Goal: Transaction & Acquisition: Register for event/course

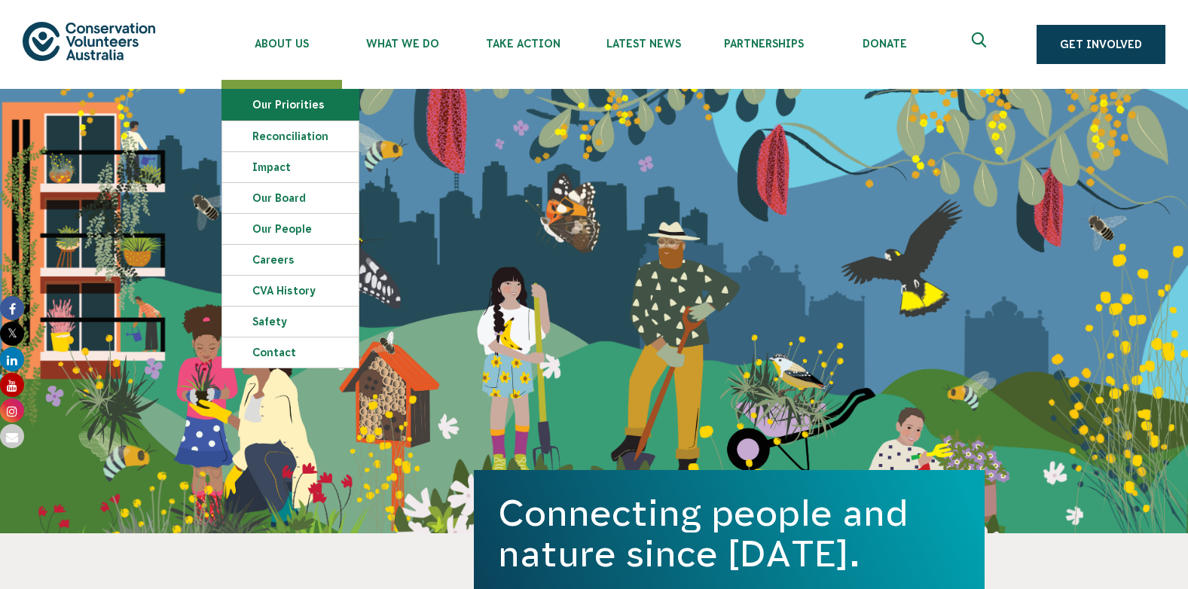
click at [276, 99] on link "Our Priorities" at bounding box center [290, 105] width 136 height 30
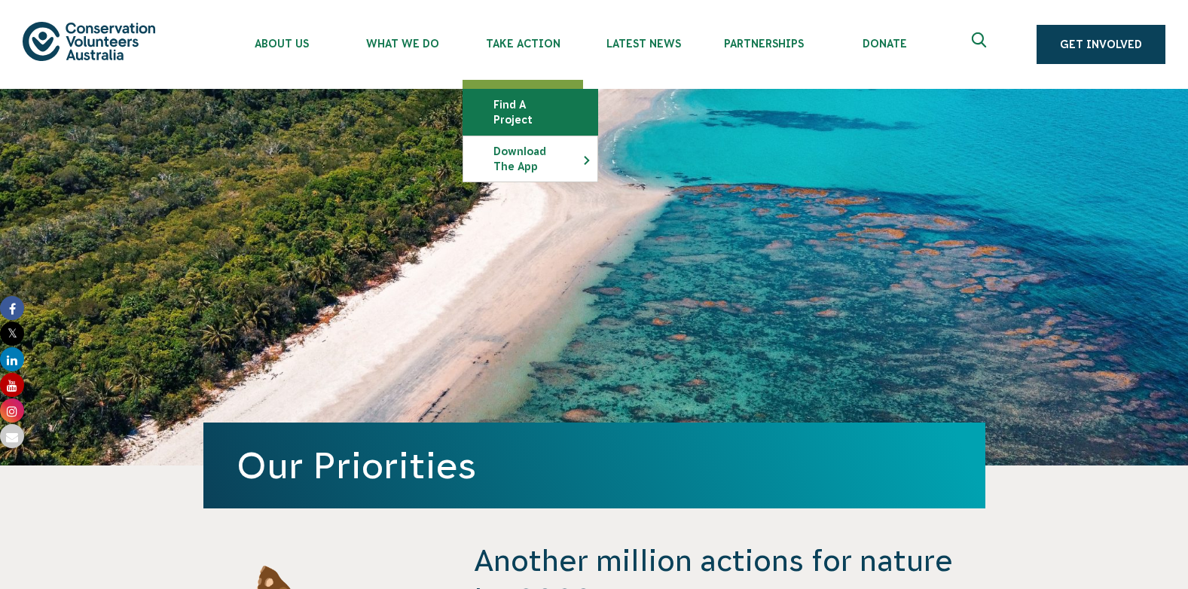
click at [542, 107] on link "Find a project" at bounding box center [530, 112] width 134 height 45
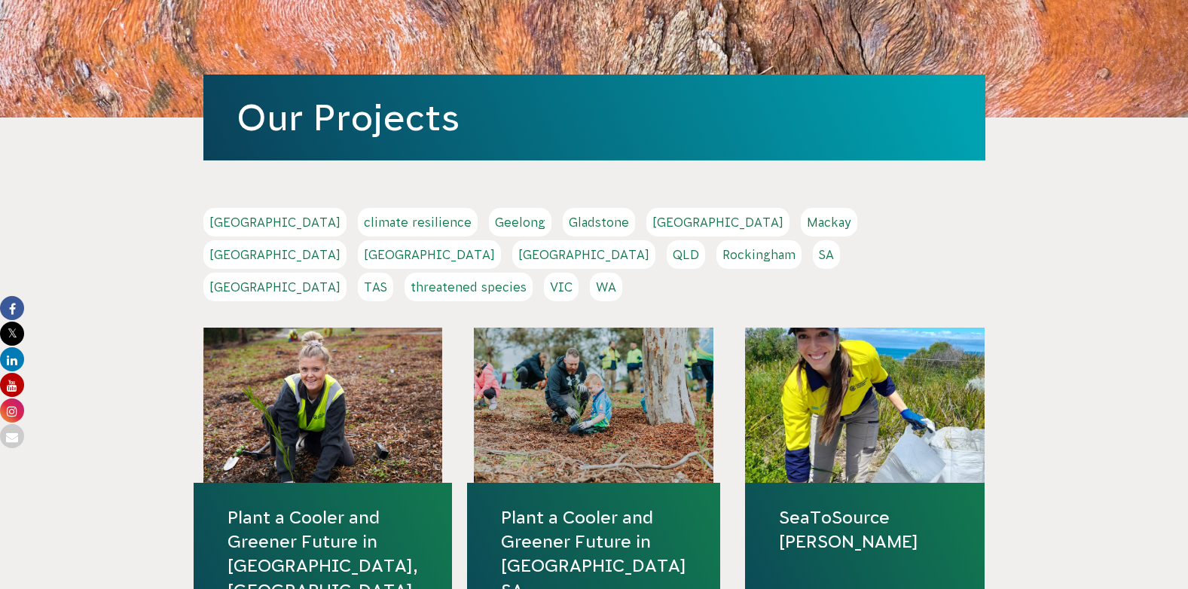
scroll to position [202, 0]
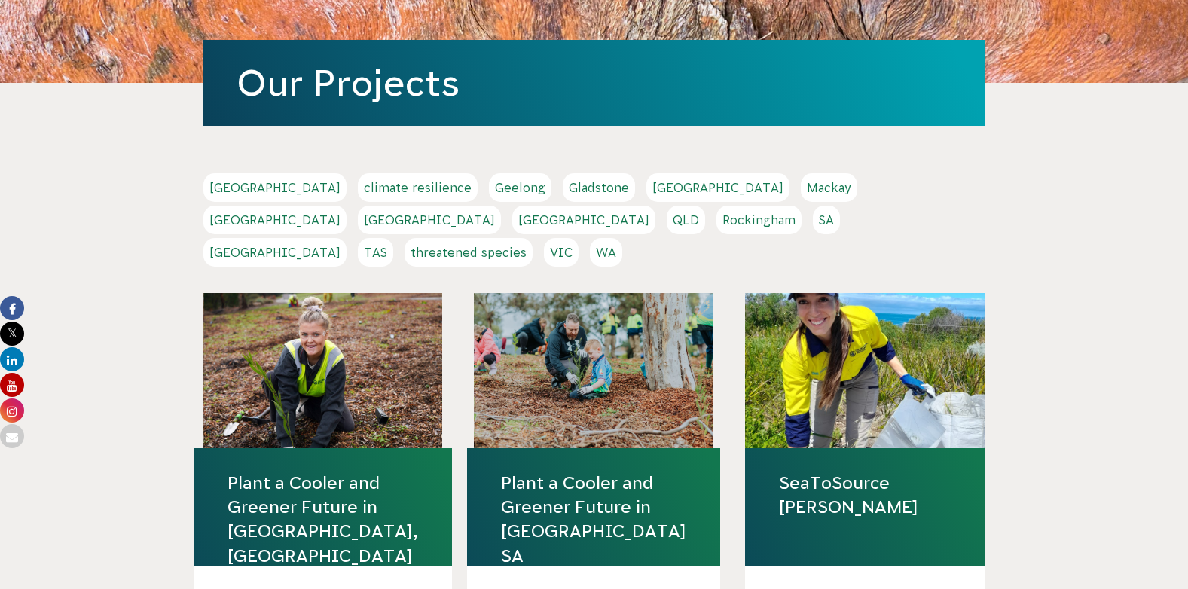
click at [393, 238] on link "TAS" at bounding box center [375, 252] width 35 height 29
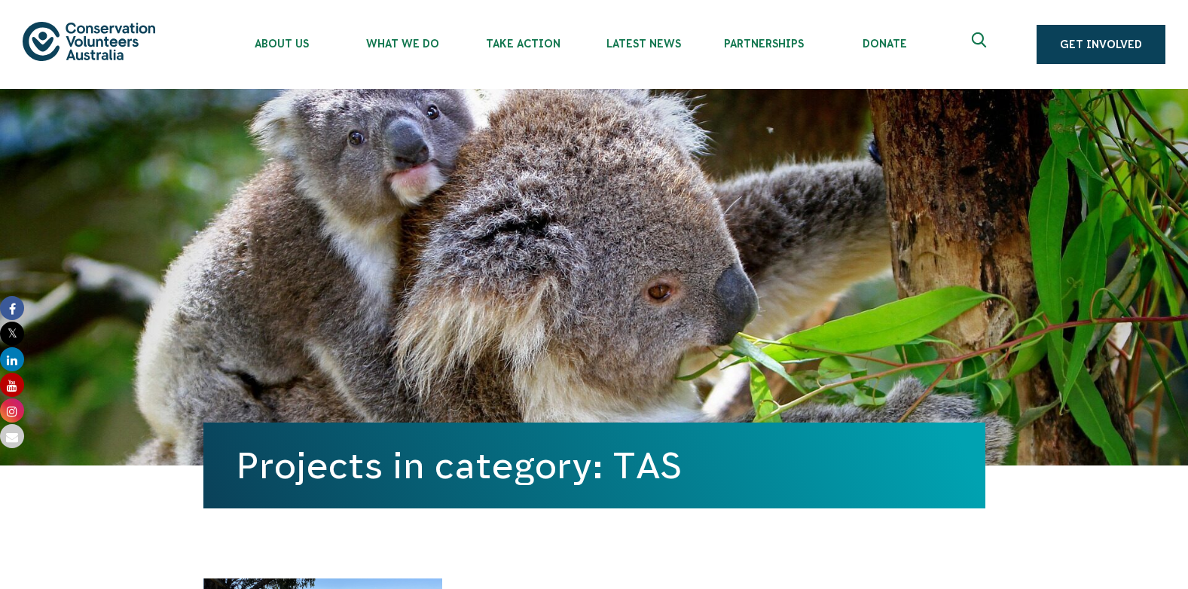
click at [427, 219] on div "Projects in category: TAS" at bounding box center [594, 277] width 782 height 377
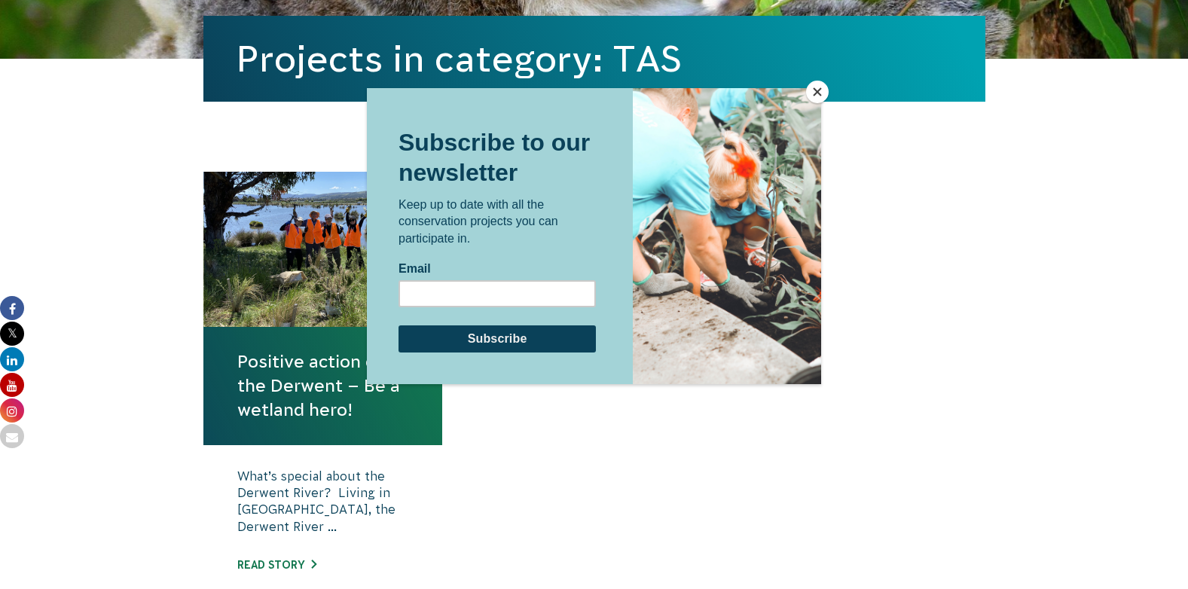
scroll to position [409, 0]
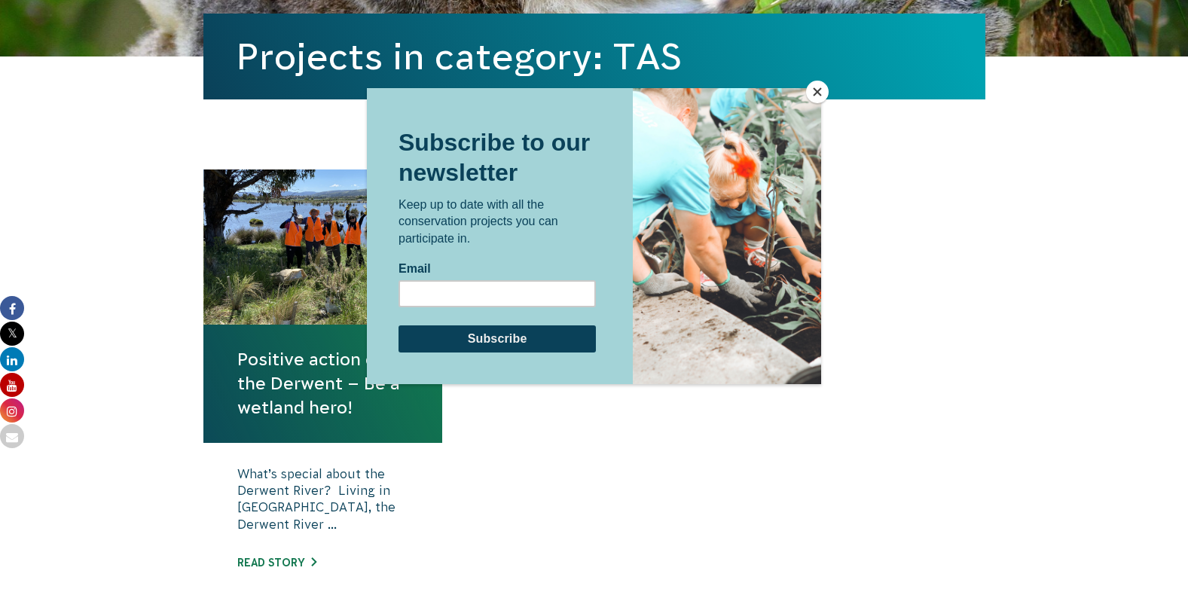
click at [818, 90] on button "Close" at bounding box center [817, 92] width 23 height 23
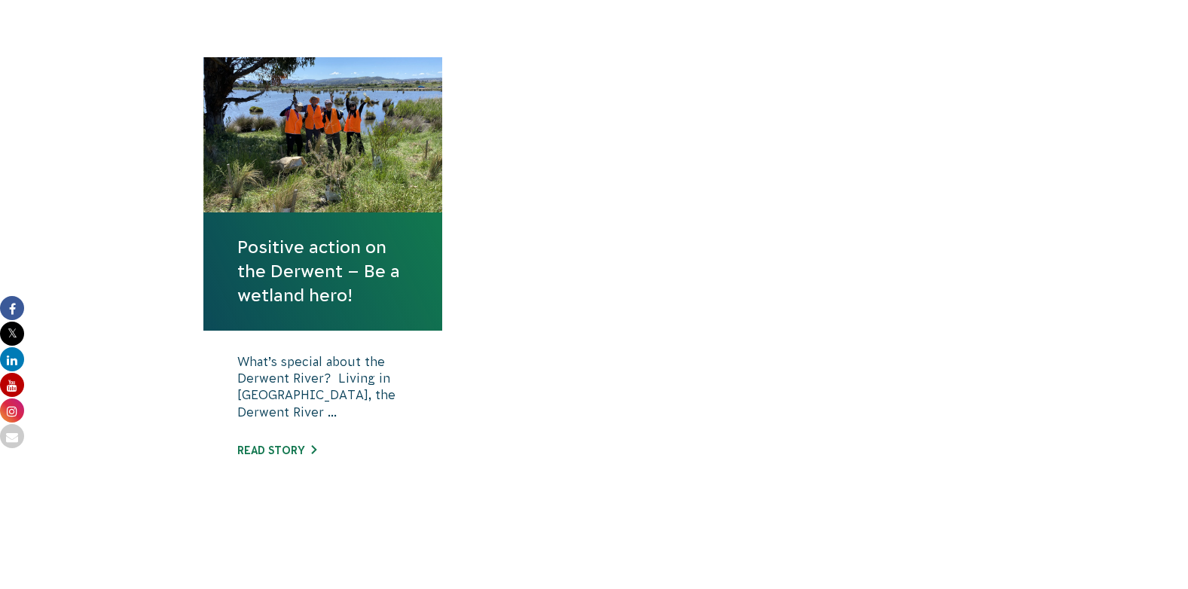
scroll to position [425, 0]
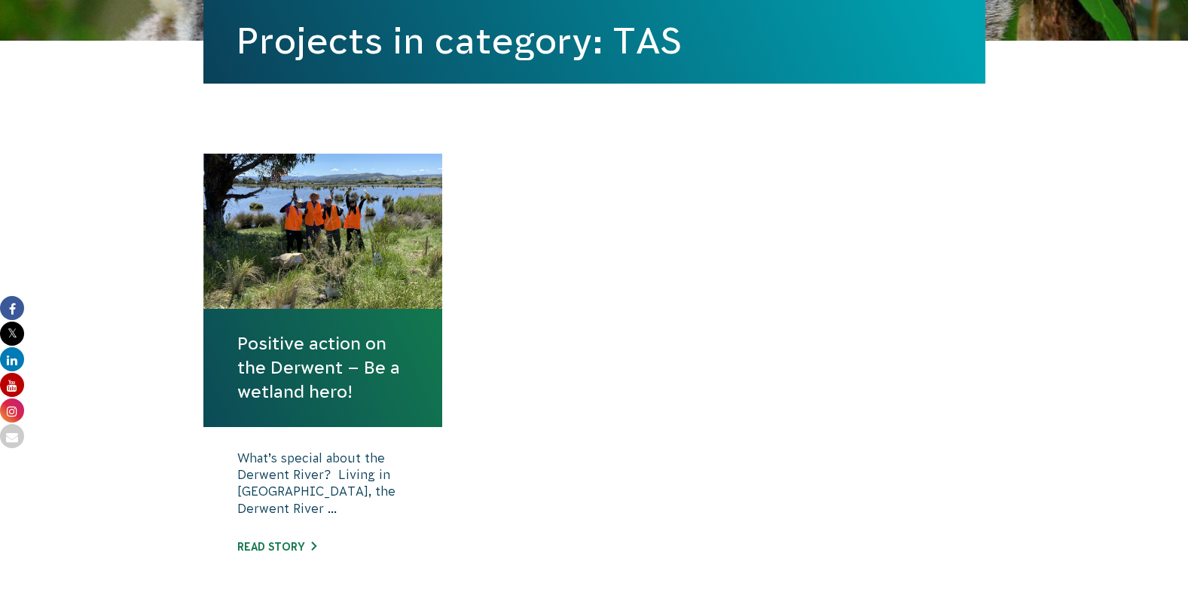
click at [300, 345] on link "Positive action on the Derwent – Be a wetland hero!" at bounding box center [323, 368] width 172 height 73
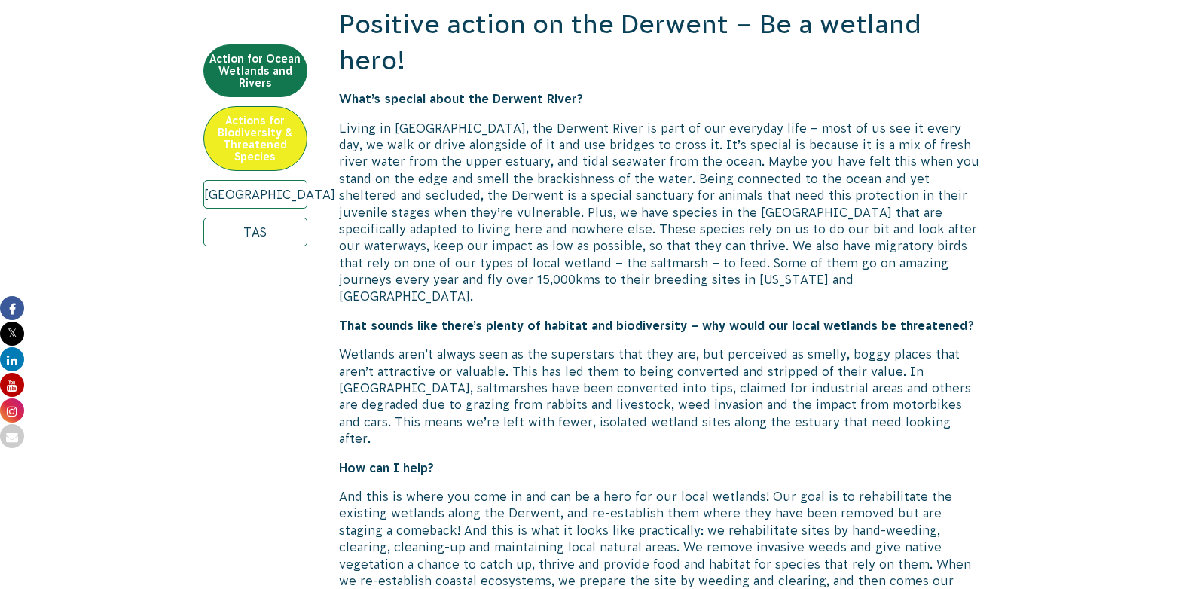
scroll to position [603, 0]
